Goal: Information Seeking & Learning: Find specific page/section

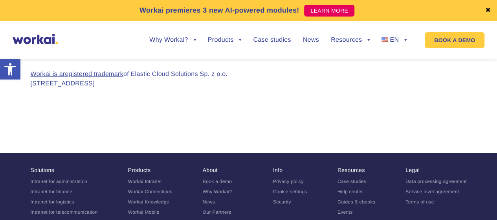
scroll to position [848, 0]
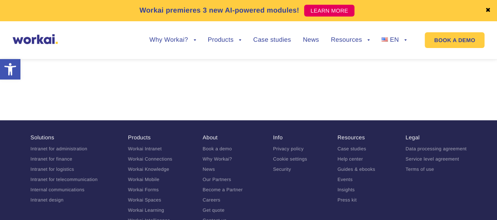
click at [354, 156] on link "Help center" at bounding box center [351, 159] width 26 height 6
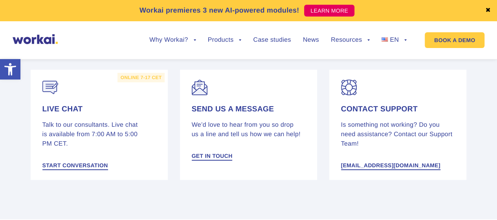
scroll to position [180, 0]
